Goal: Task Accomplishment & Management: Use online tool/utility

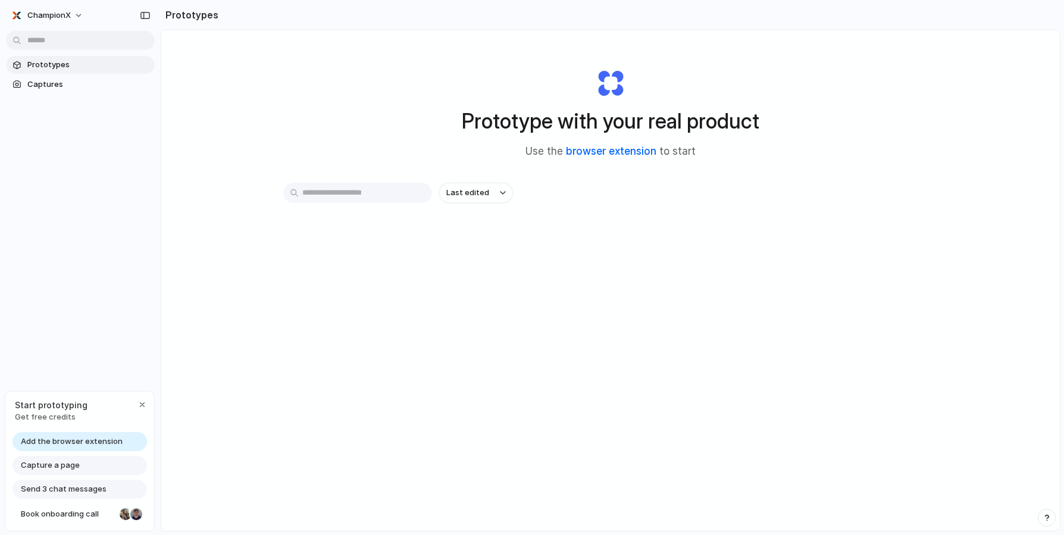
click at [624, 152] on link "browser extension" at bounding box center [611, 151] width 90 height 12
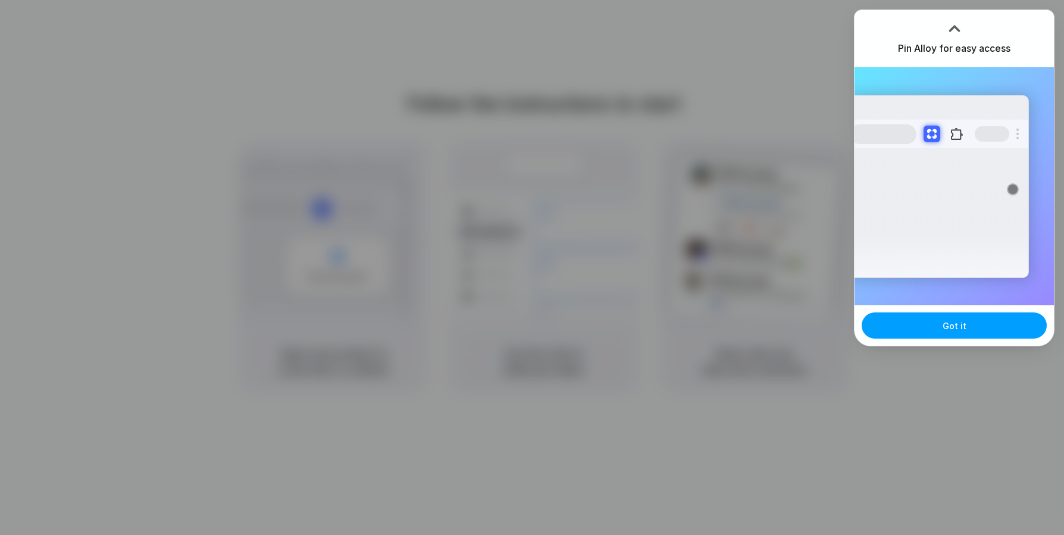
click at [950, 329] on span "Got it" at bounding box center [955, 326] width 24 height 13
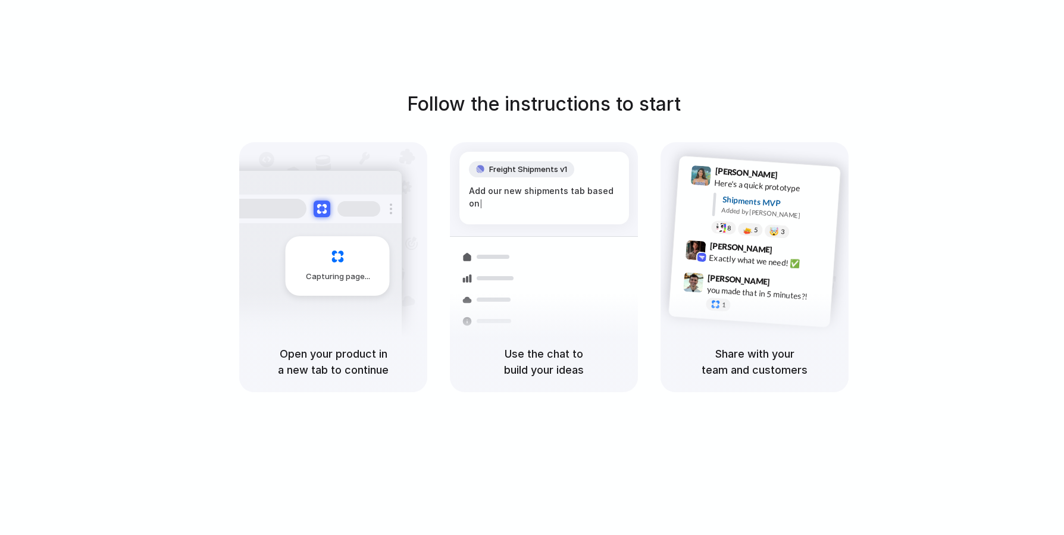
click at [887, 168] on div "Follow the instructions to start Capturing page Open your product in a new tab …" at bounding box center [544, 241] width 1064 height 302
